Goal: Find specific page/section: Find specific page/section

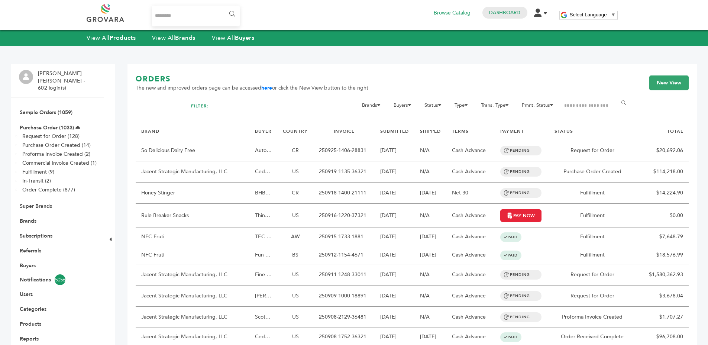
click at [352, 92] on div "ORDERS The new and improved orders page can be accessed here or click the New V…" at bounding box center [412, 87] width 553 height 27
click at [414, 86] on div "ORDERS The new and improved orders page can be accessed here or click the New V…" at bounding box center [412, 87] width 553 height 27
click at [32, 262] on link "Buyers" at bounding box center [28, 265] width 16 height 7
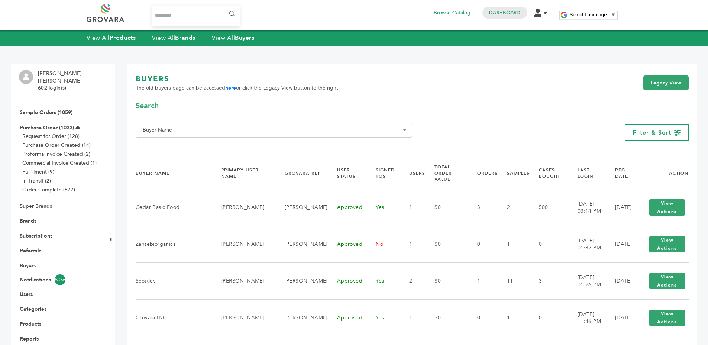
click at [387, 151] on form "**********" at bounding box center [412, 126] width 553 height 51
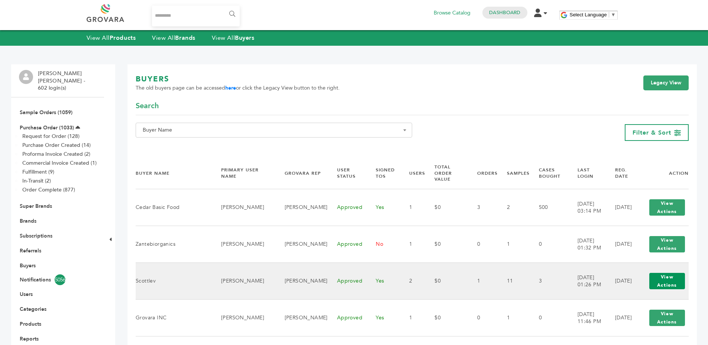
click at [669, 277] on button "View Actions" at bounding box center [668, 281] width 36 height 16
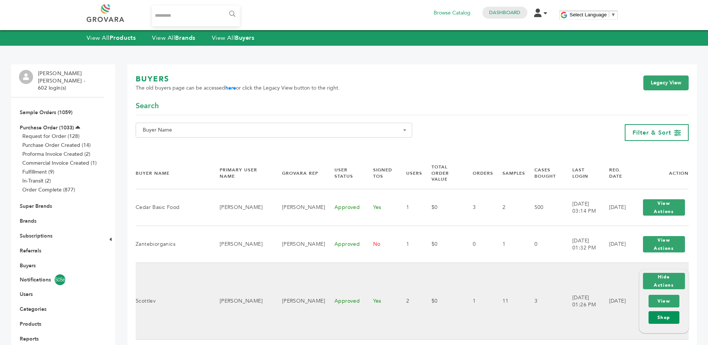
click at [667, 320] on link "Shop" at bounding box center [664, 317] width 31 height 13
